Goal: Check status: Check status

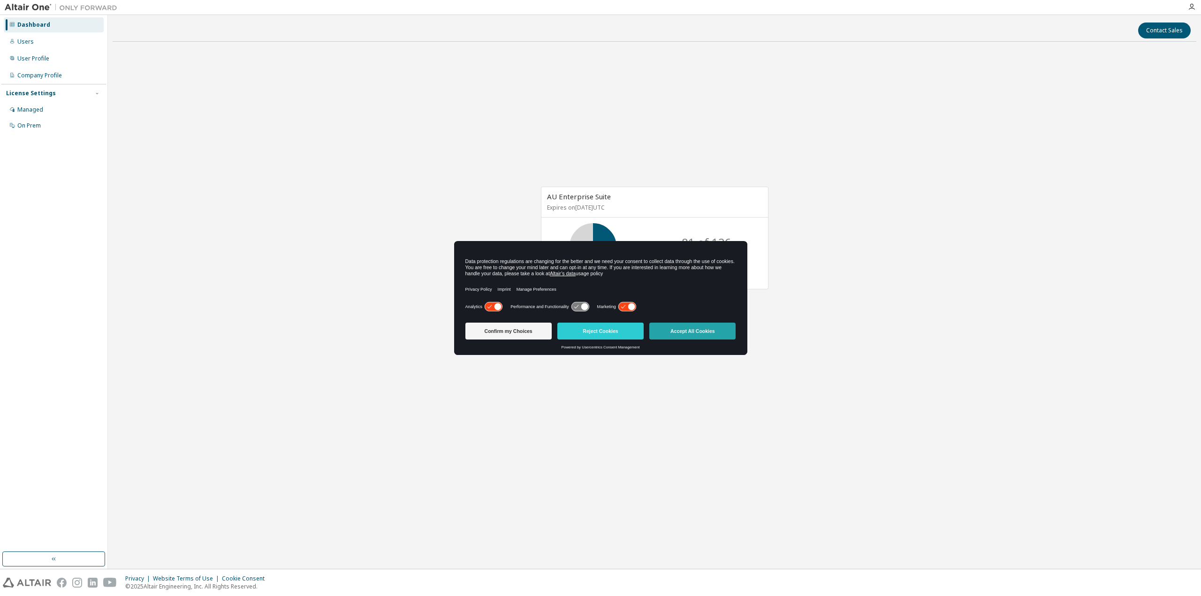
click at [673, 335] on button "Accept All Cookies" at bounding box center [692, 331] width 86 height 17
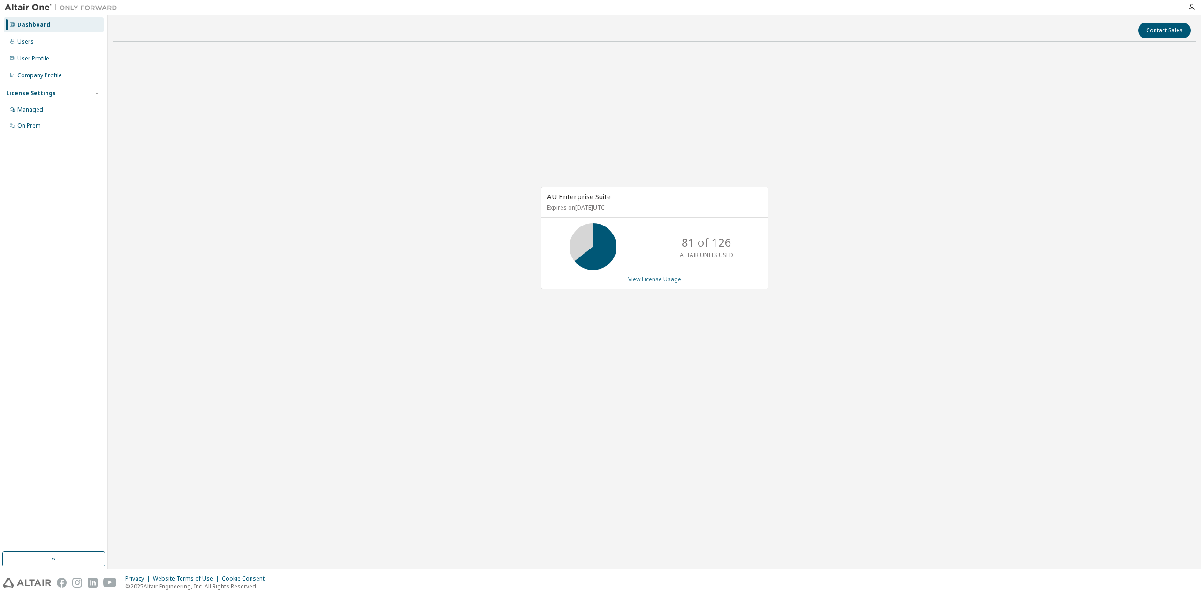
click at [659, 278] on link "View License Usage" at bounding box center [654, 279] width 53 height 8
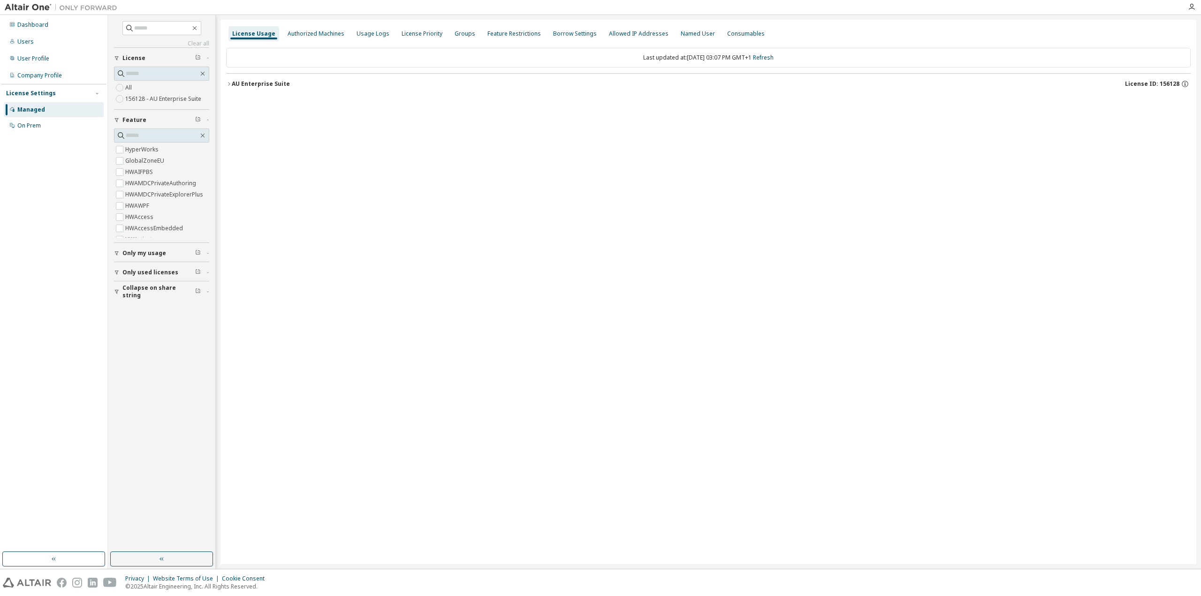
click at [228, 84] on icon "button" at bounding box center [229, 84] width 6 height 6
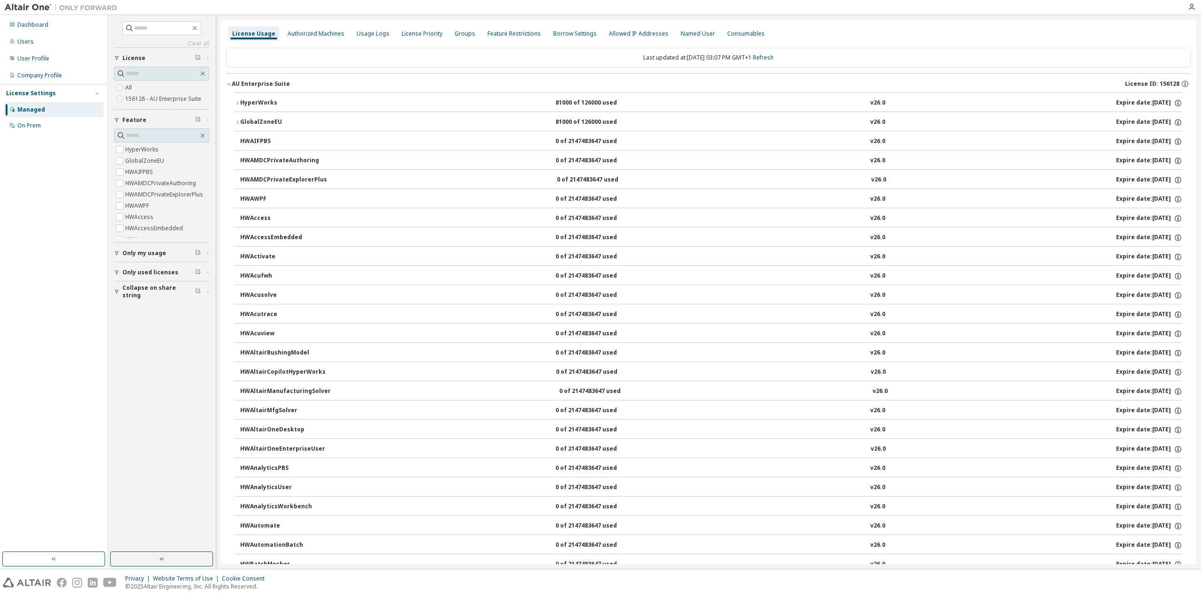
click at [236, 103] on icon "button" at bounding box center [238, 103] width 6 height 6
